Goal: Complete application form

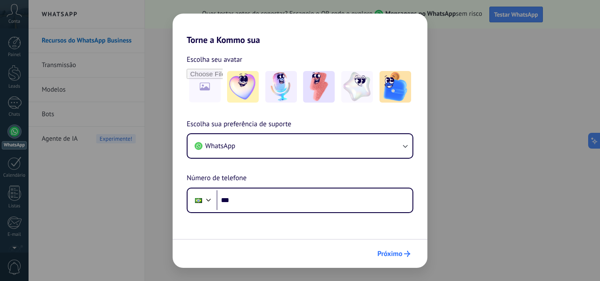
click at [395, 254] on span "Próximo" at bounding box center [389, 254] width 25 height 6
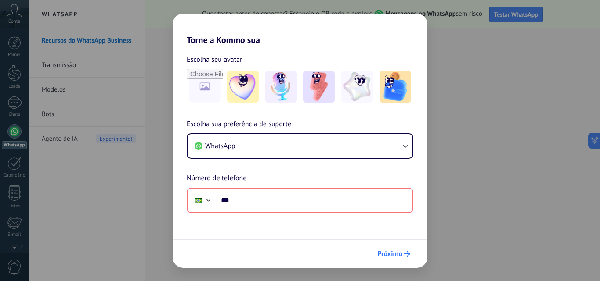
click at [395, 254] on span "Próximo" at bounding box center [389, 254] width 25 height 6
click at [516, 13] on div "Torne a Kommo sua Escolha seu avatar Escolha sua preferência de suporte WhatsAp…" at bounding box center [300, 140] width 600 height 281
